Goal: Find contact information: Find contact information

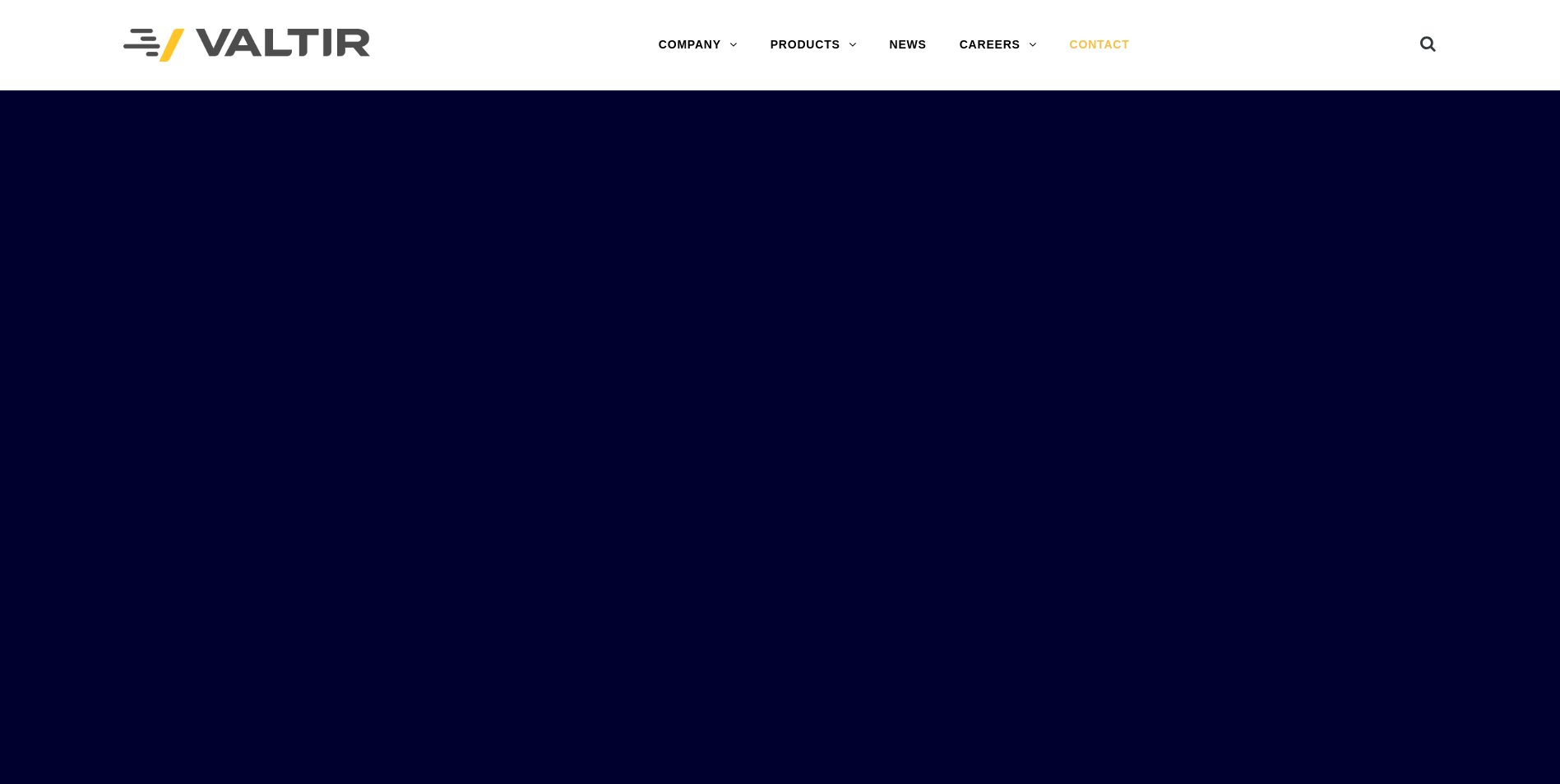
click at [1100, 44] on link "CONTACT" at bounding box center [1099, 46] width 92 height 33
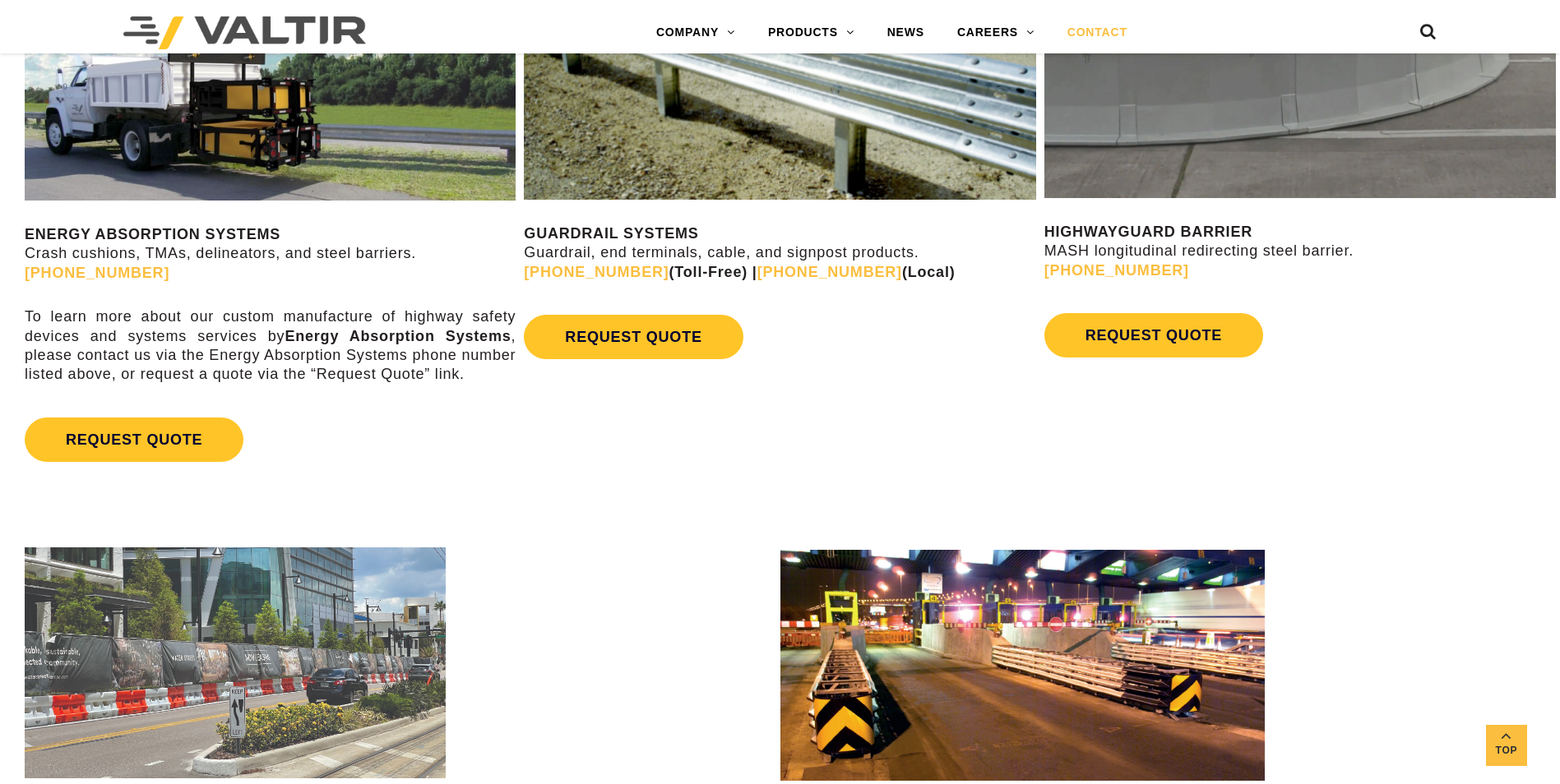
scroll to position [1068, 0]
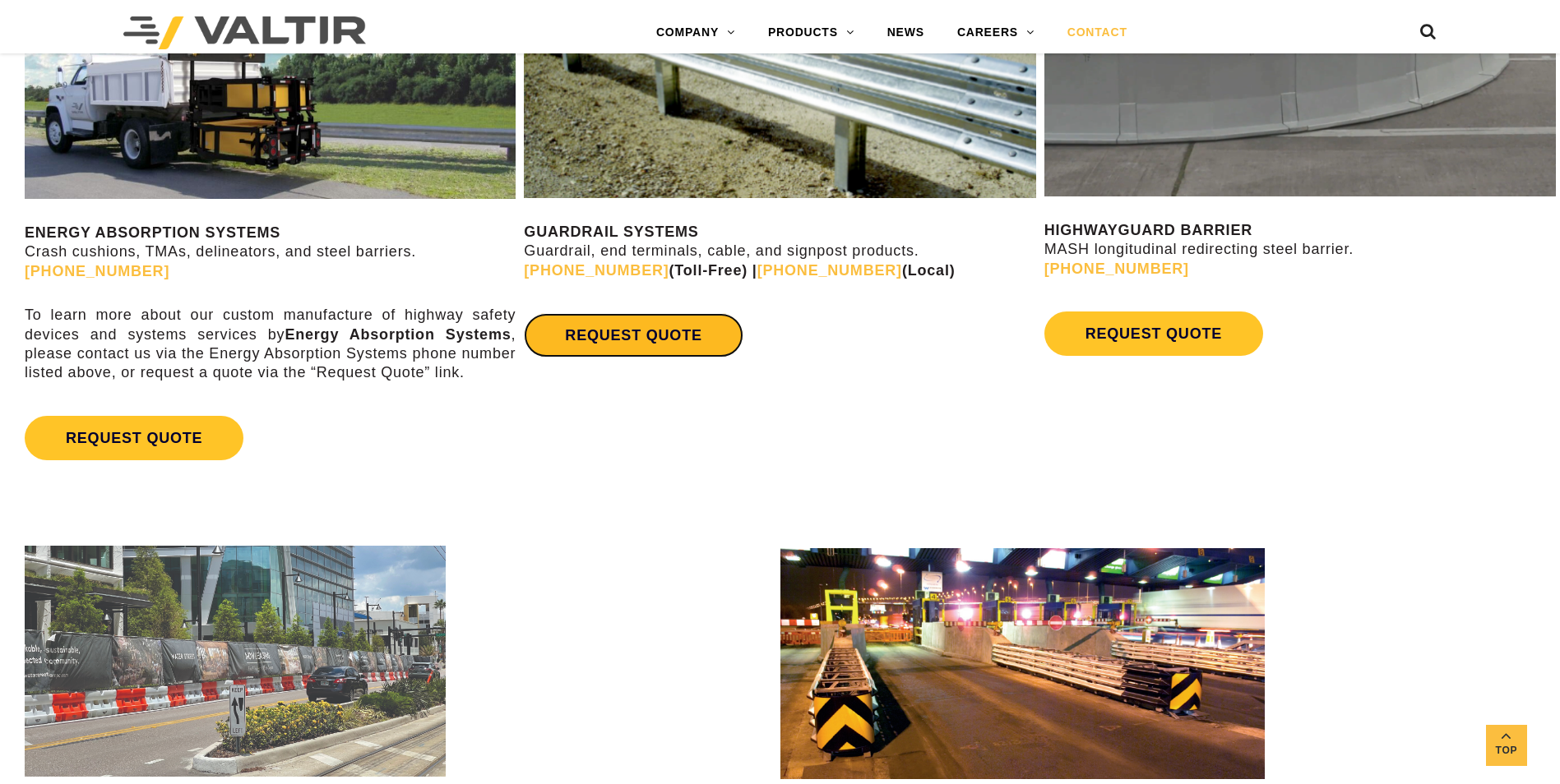
click at [615, 339] on link "REQUEST QUOTE" at bounding box center [633, 336] width 219 height 45
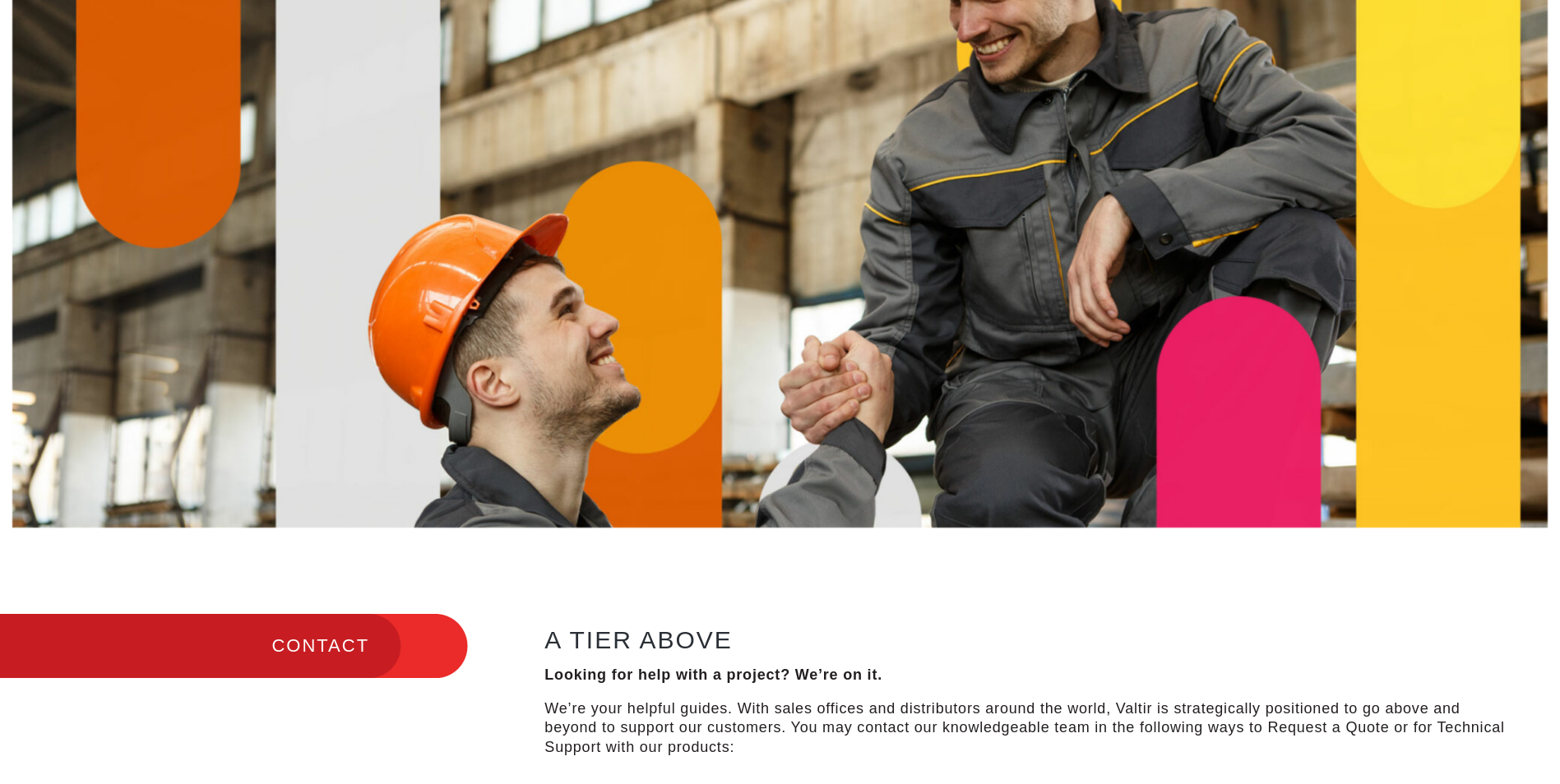
scroll to position [0, 0]
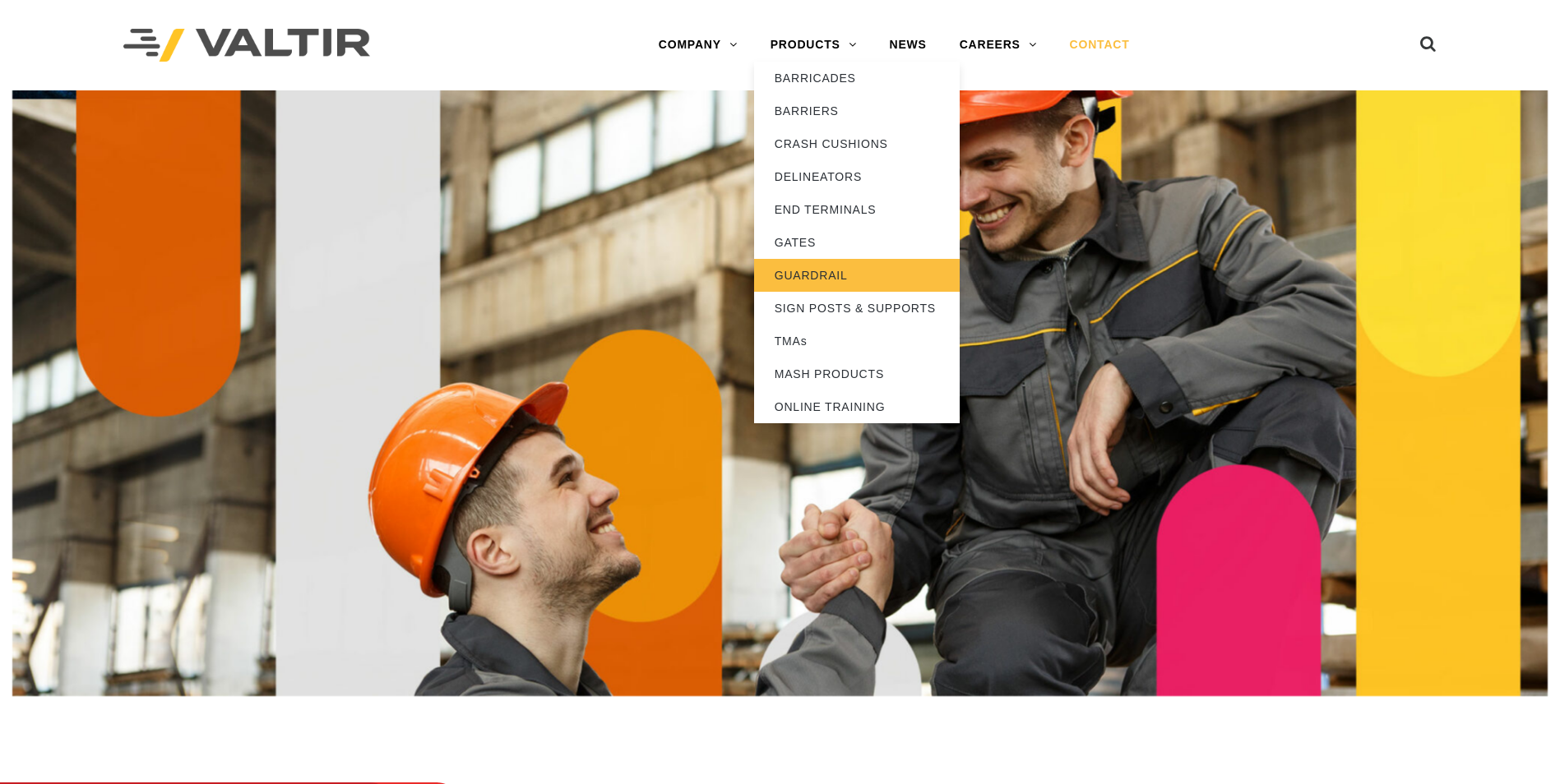
click at [800, 277] on link "GUARDRAIL" at bounding box center [856, 275] width 205 height 33
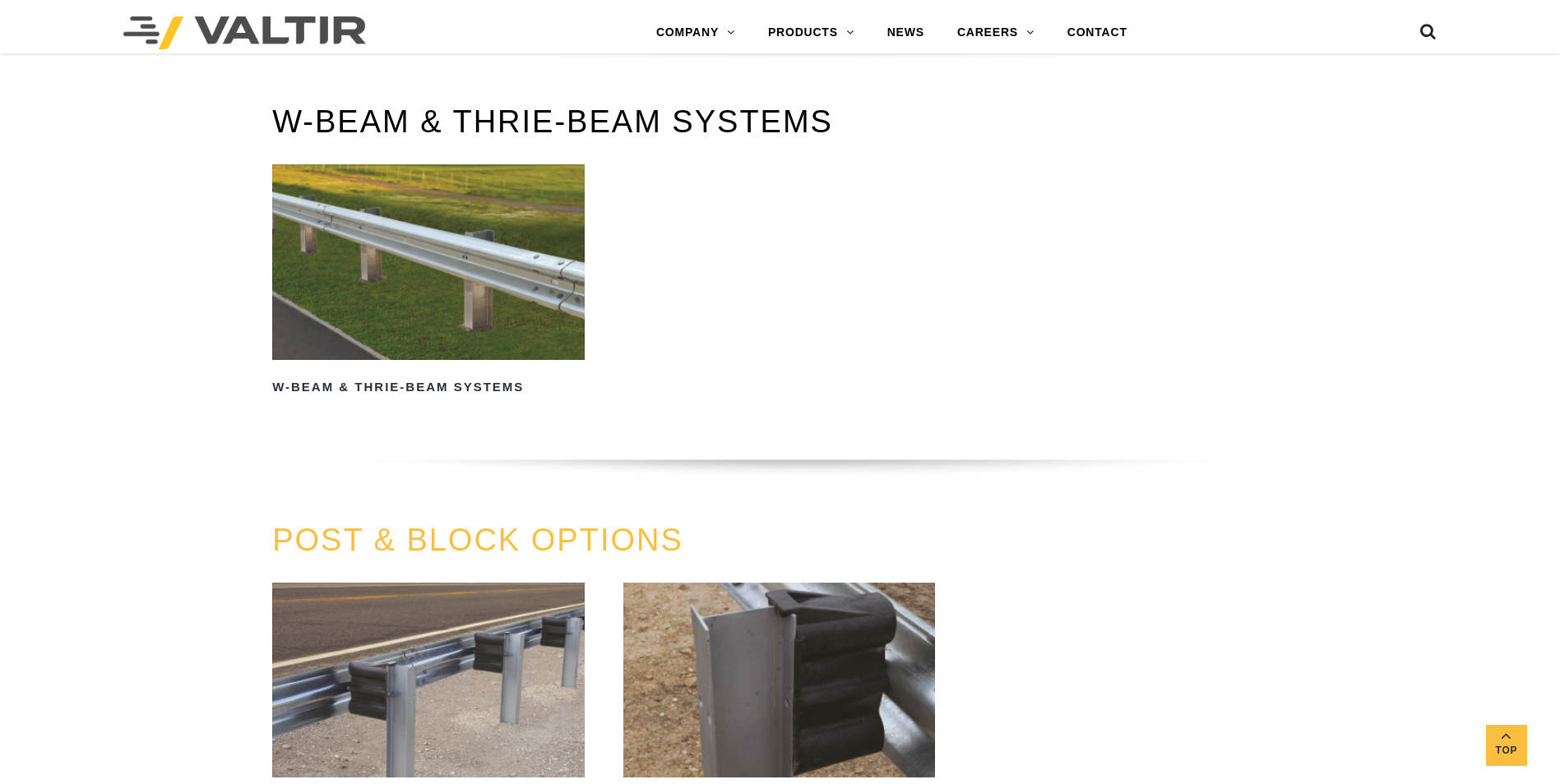
scroll to position [575, 0]
